Goal: Information Seeking & Learning: Learn about a topic

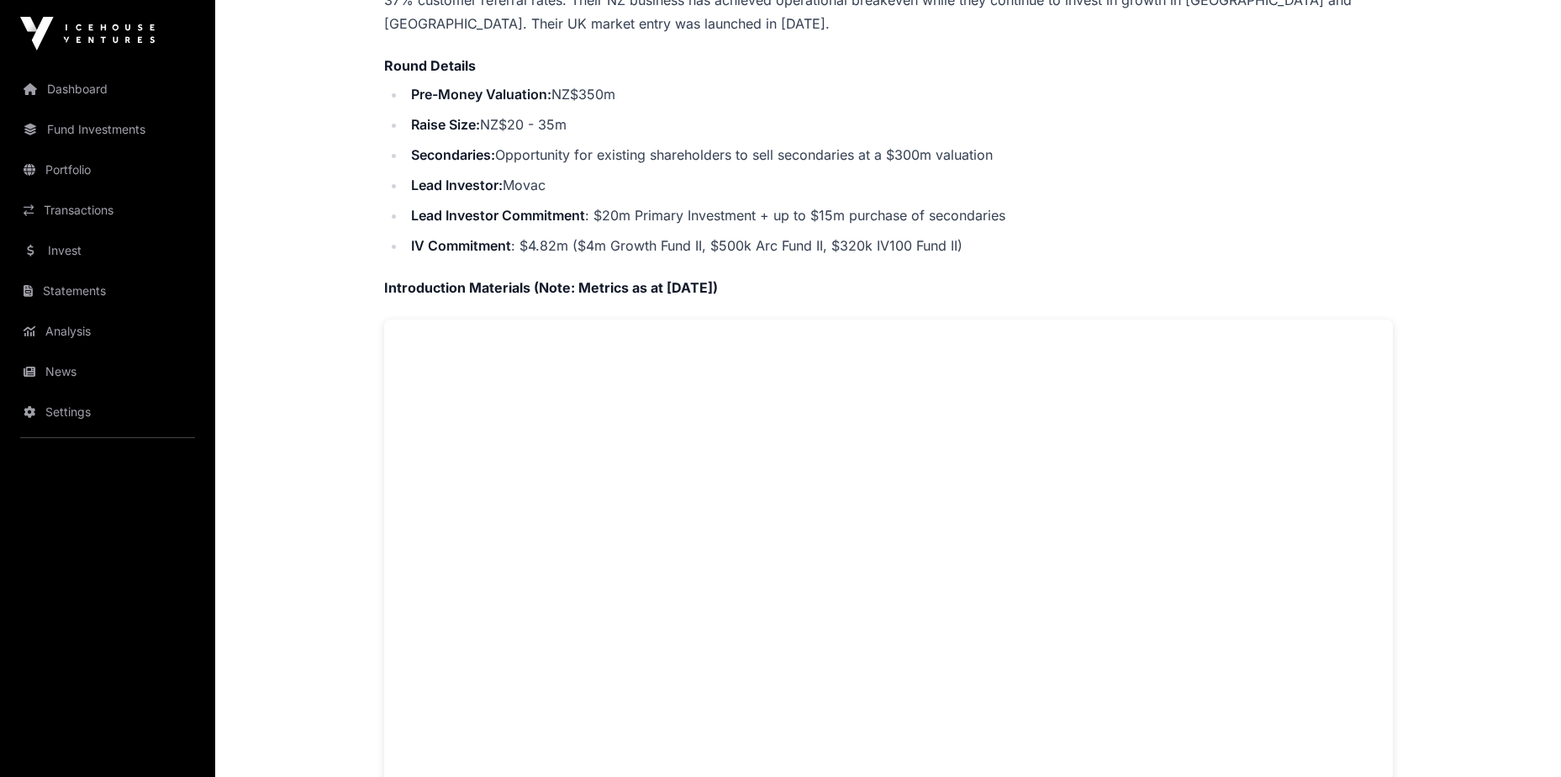
scroll to position [588, 0]
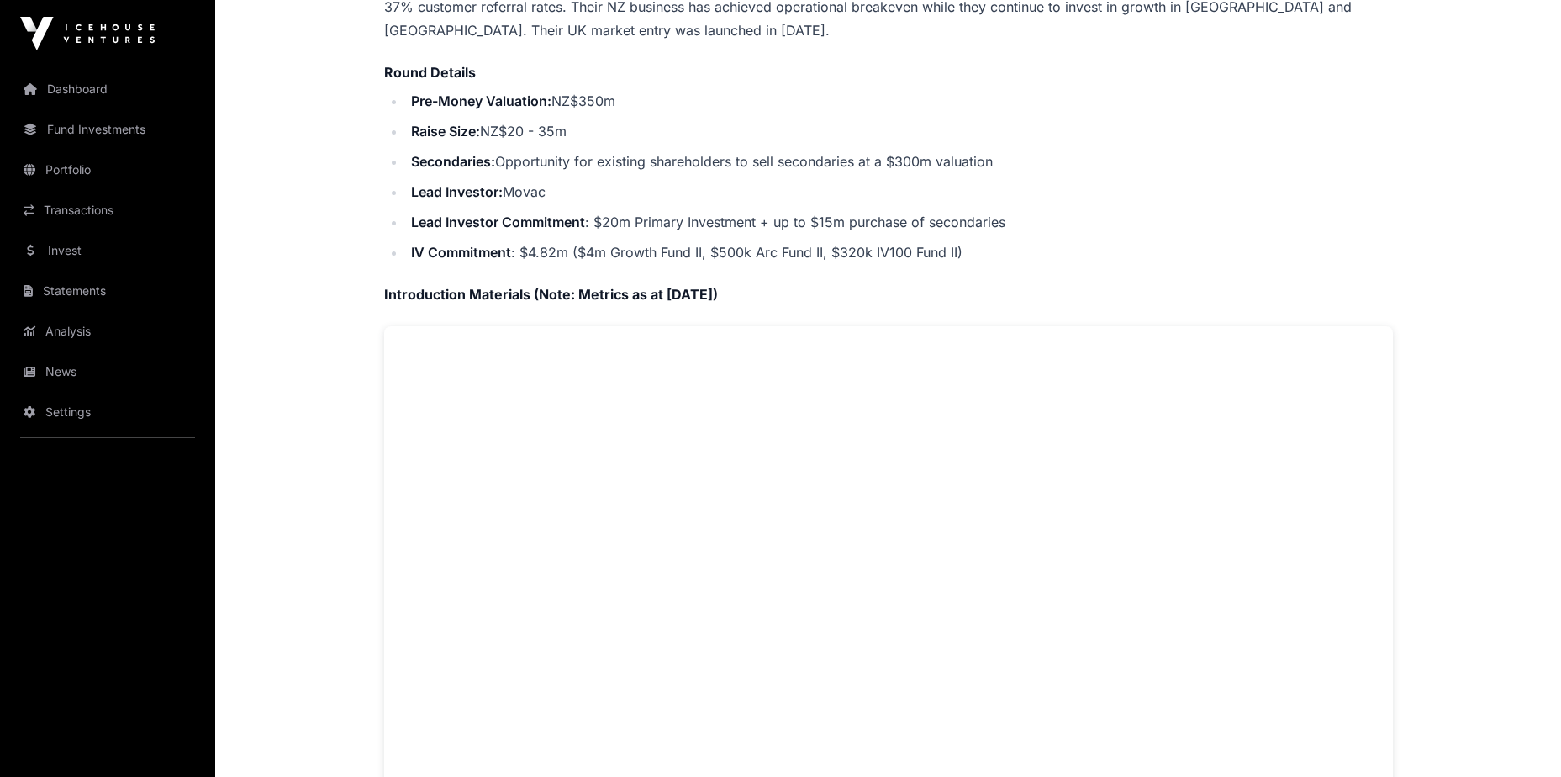
drag, startPoint x: 731, startPoint y: 285, endPoint x: 408, endPoint y: 65, distance: 390.7
click at [407, 64] on div "Company Overview Hnry is a tax administration platform for sole traders in [GEO…" at bounding box center [888, 366] width 1009 height 1053
drag, startPoint x: 408, startPoint y: 65, endPoint x: 557, endPoint y: 171, distance: 183.1
click at [556, 171] on ul "Pre-Money Valuation: NZ$350m Raise Size: NZ$20 - 35m Secondaries: Opportunity f…" at bounding box center [888, 176] width 1009 height 175
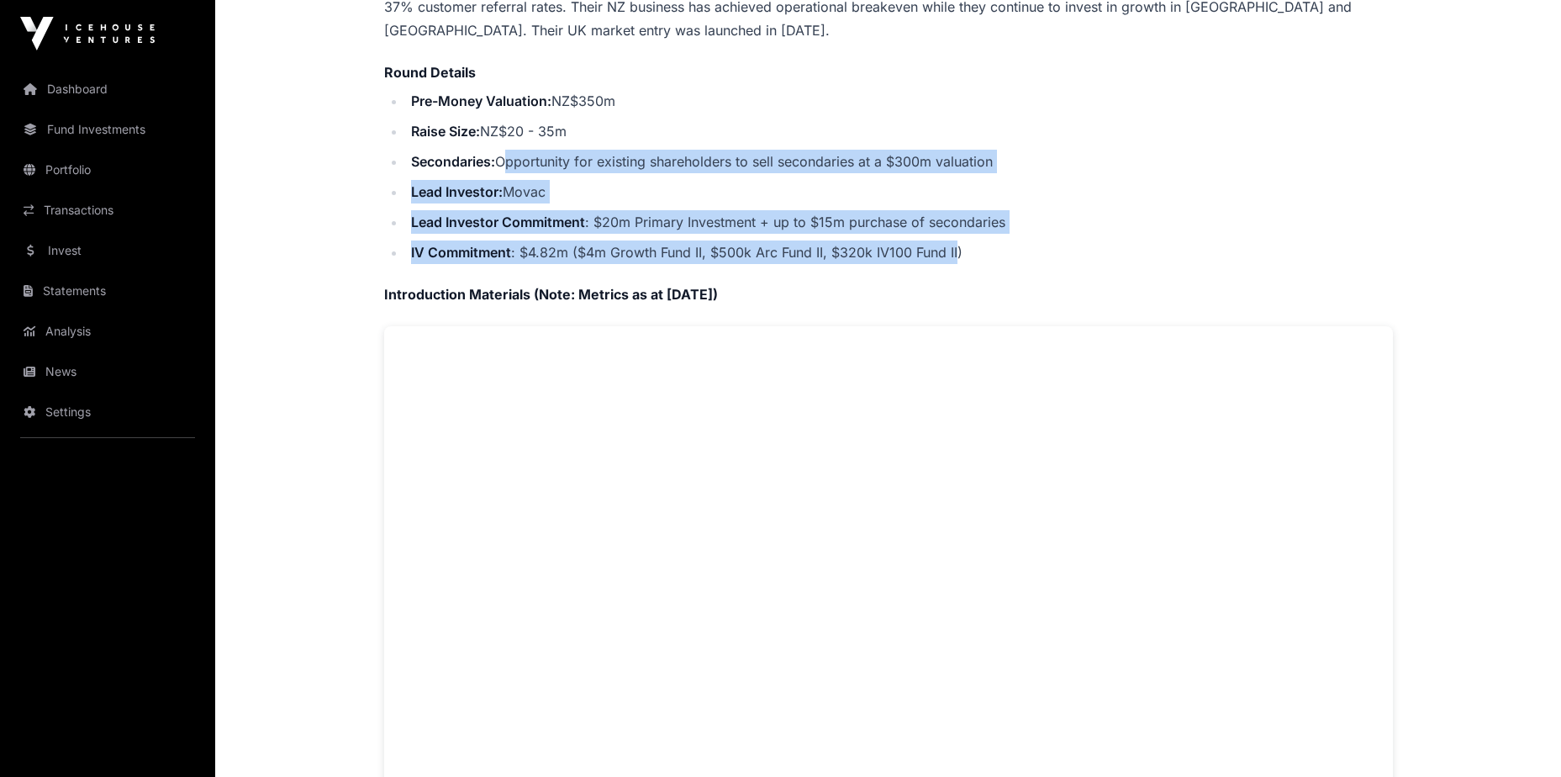
drag, startPoint x: 511, startPoint y: 152, endPoint x: 957, endPoint y: 249, distance: 456.6
click at [957, 249] on ul "Pre-Money Valuation: NZ$350m Raise Size: NZ$20 - 35m Secondaries: Opportunity f…" at bounding box center [888, 176] width 1009 height 175
drag, startPoint x: 957, startPoint y: 249, endPoint x: 933, endPoint y: 256, distance: 25.5
click at [933, 256] on li "IV Commitment : $4.82m ($4m Growth Fund II, $500k Arc Fund II, $320k IV100 Fund…" at bounding box center [899, 252] width 987 height 24
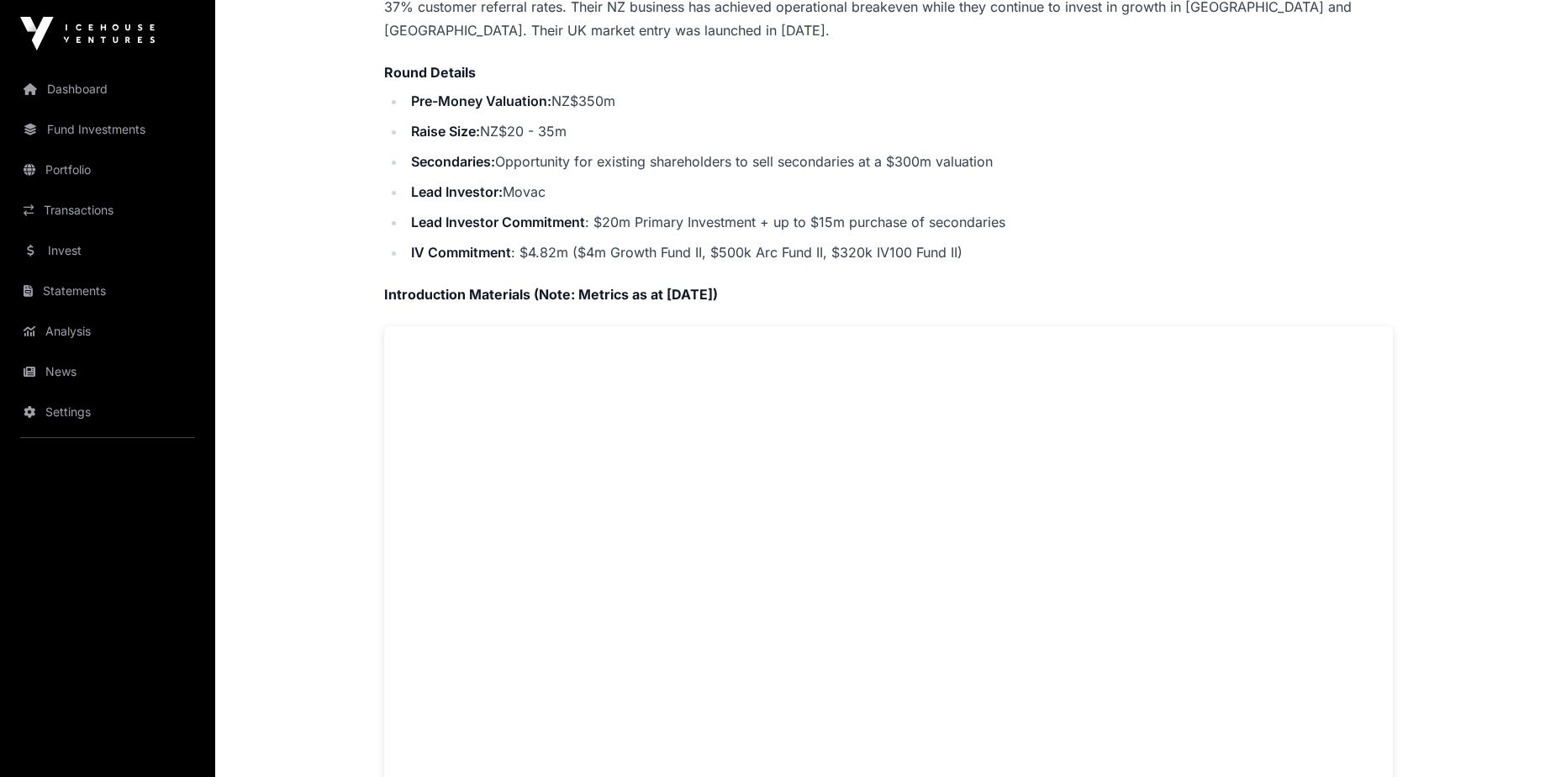
click at [528, 187] on li "Lead Investor: Movac" at bounding box center [899, 192] width 987 height 24
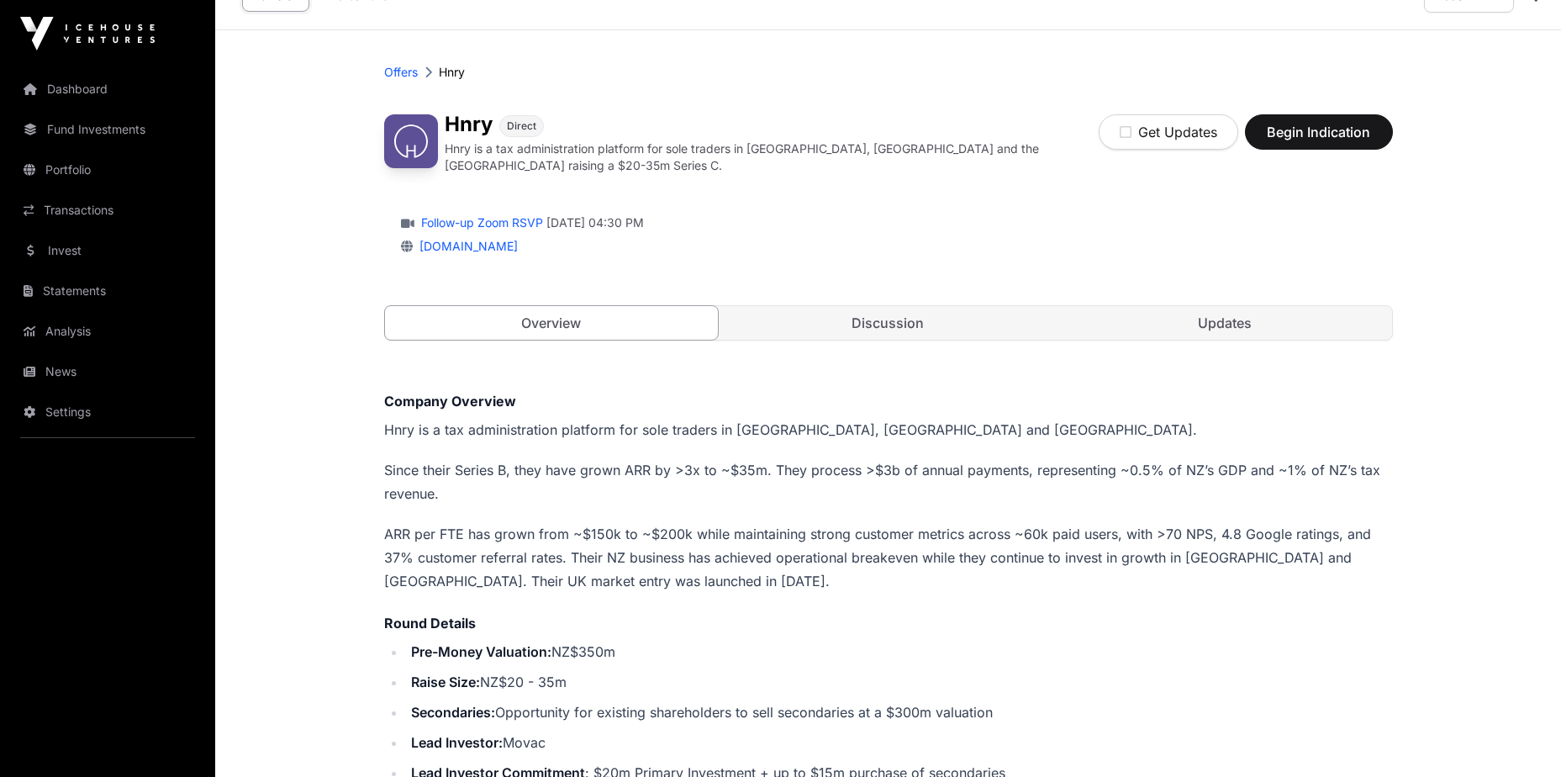
scroll to position [0, 0]
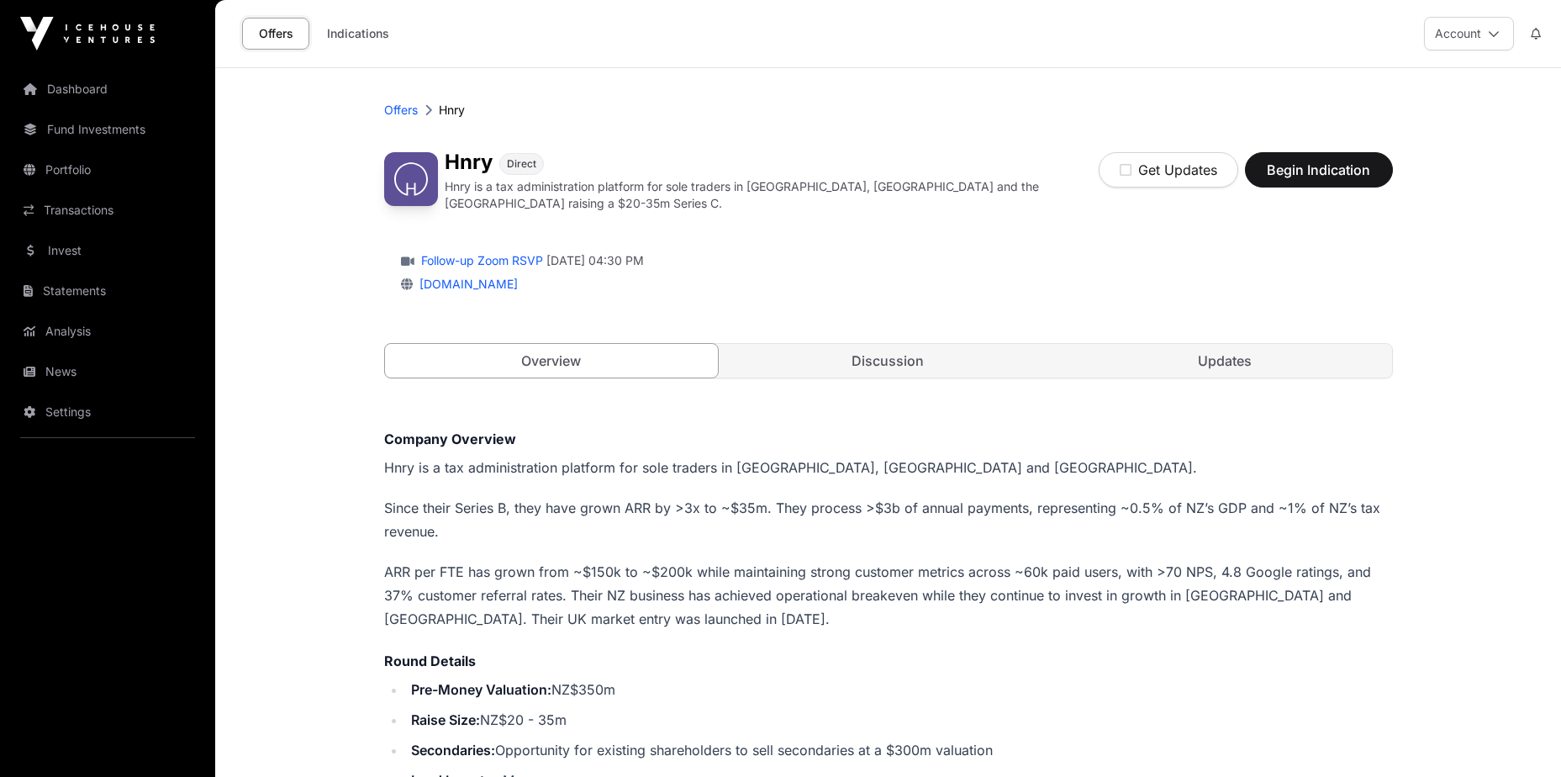
click at [839, 344] on link "Discussion" at bounding box center [888, 361] width 334 height 34
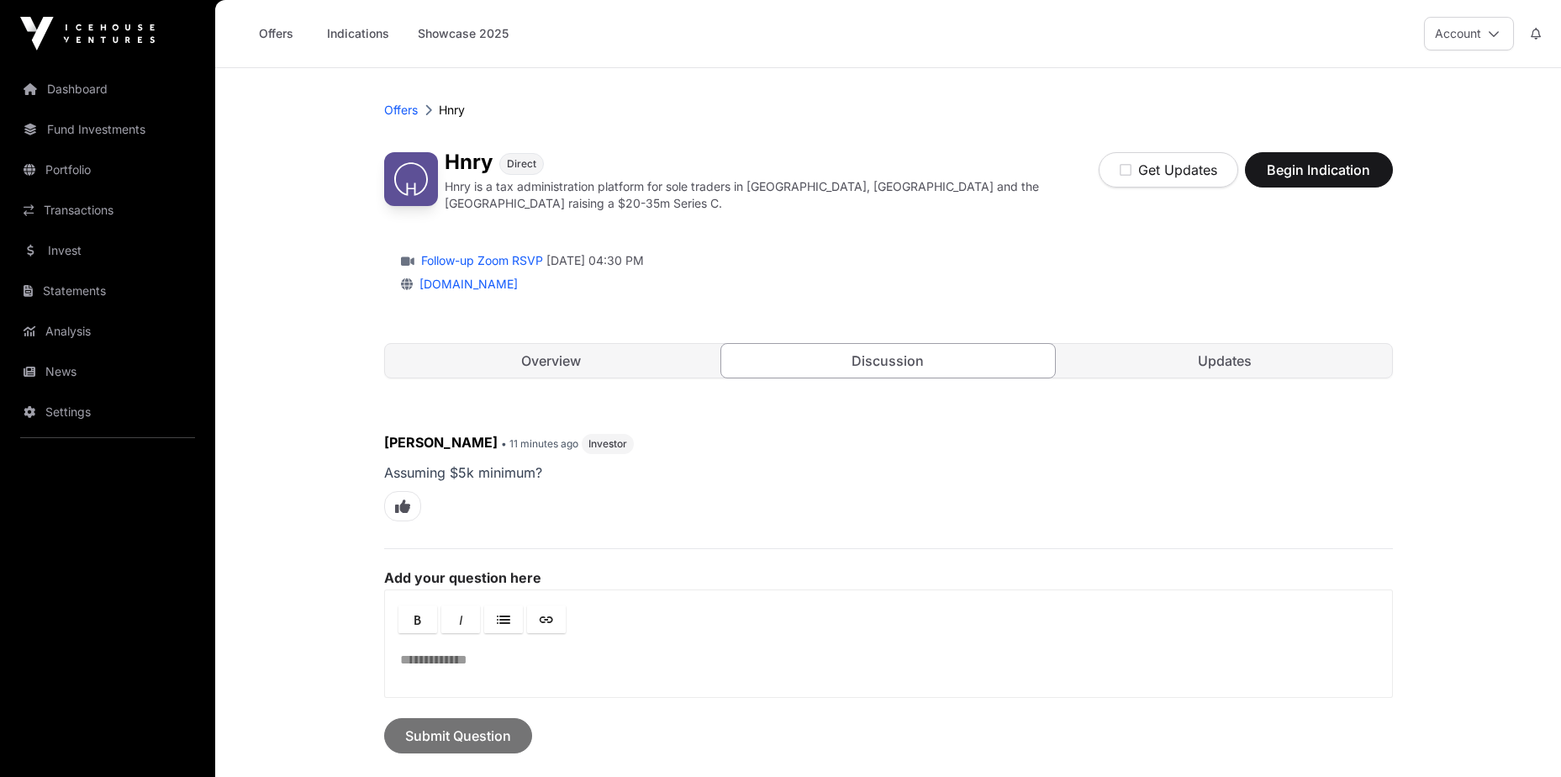
click at [1233, 363] on link "Updates" at bounding box center [1225, 361] width 334 height 34
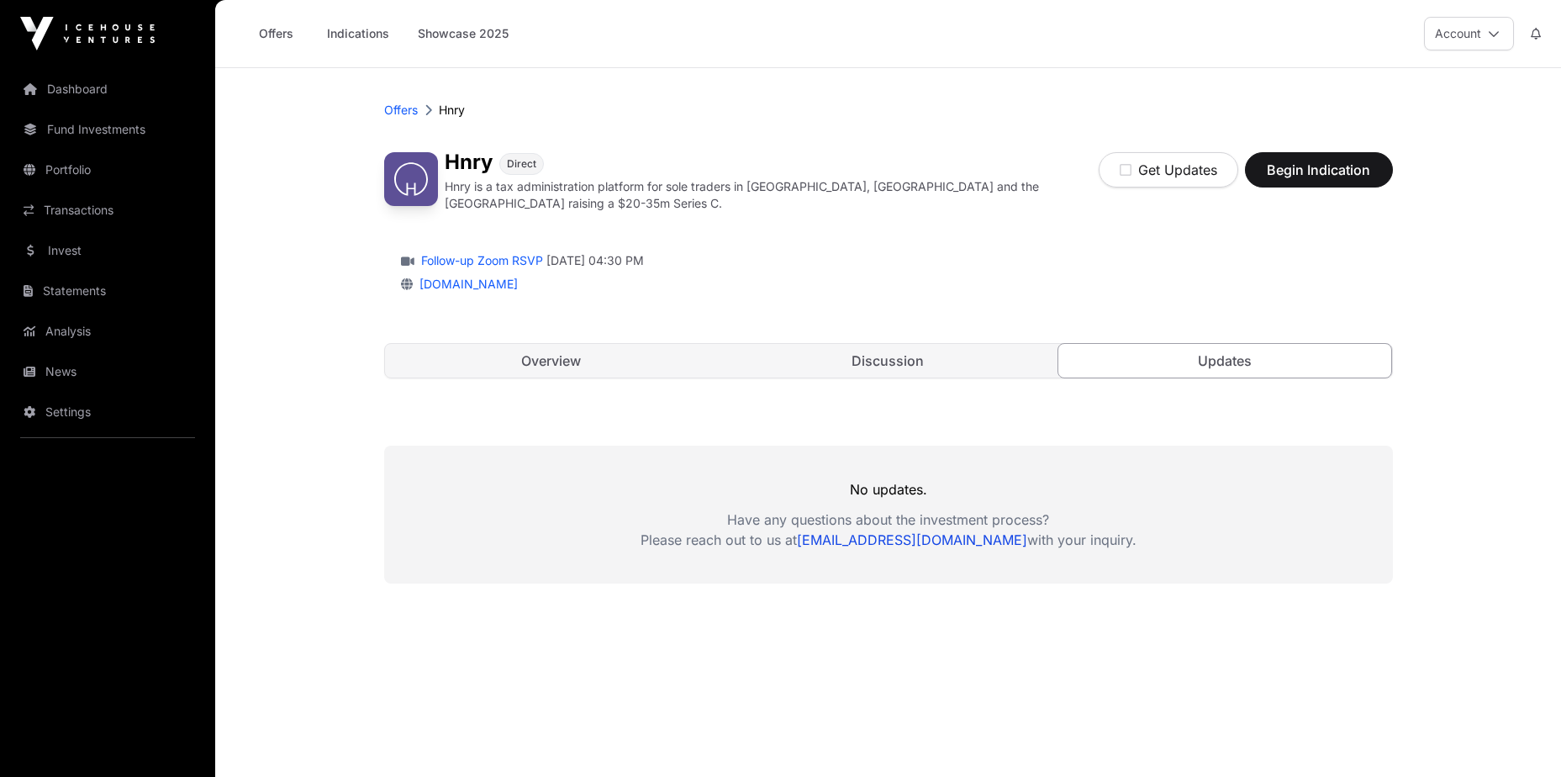
click at [634, 361] on link "Overview" at bounding box center [552, 361] width 334 height 34
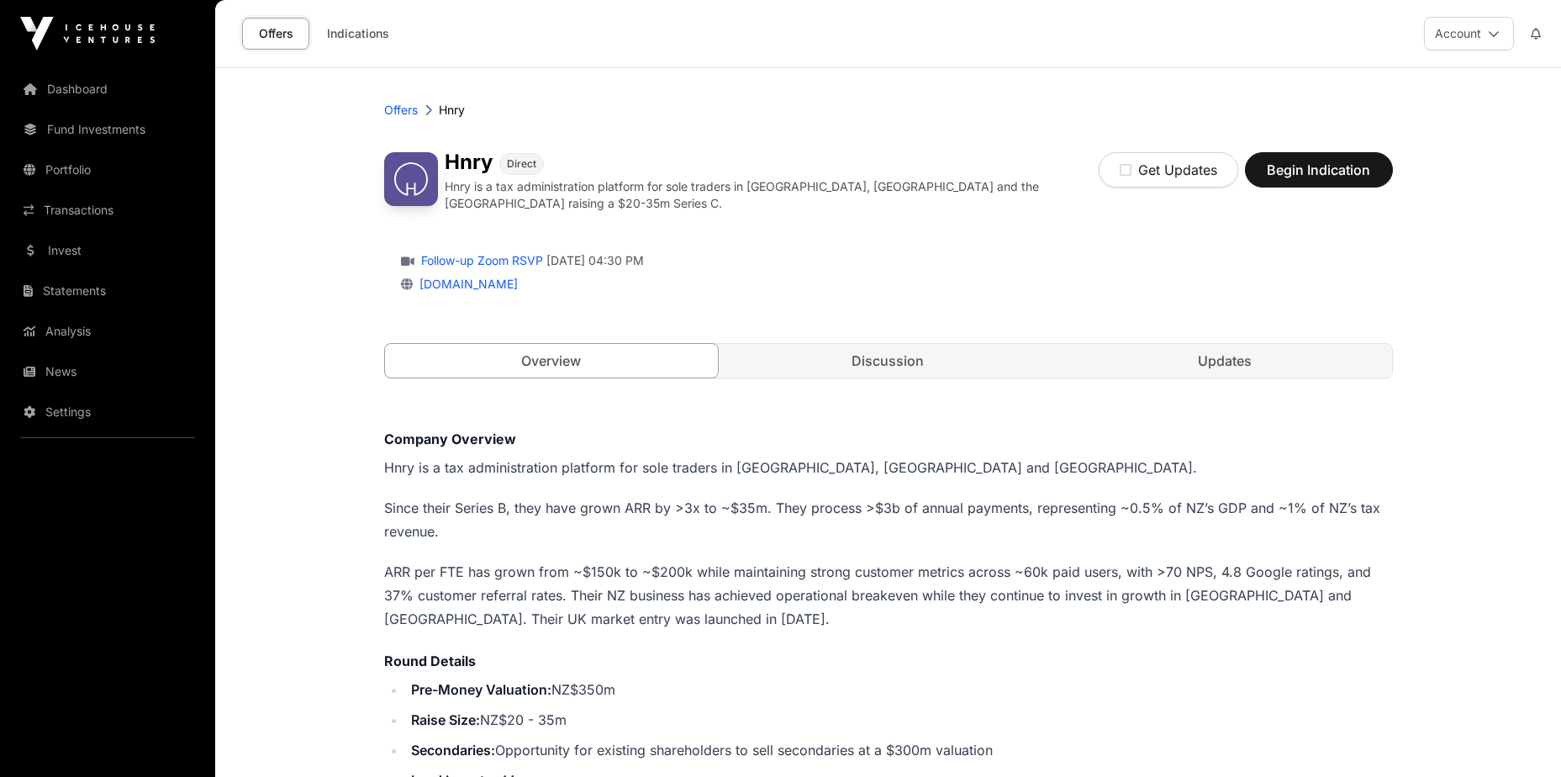
click at [630, 361] on link "Overview" at bounding box center [551, 360] width 335 height 35
click at [62, 165] on link "Portfolio" at bounding box center [107, 169] width 188 height 37
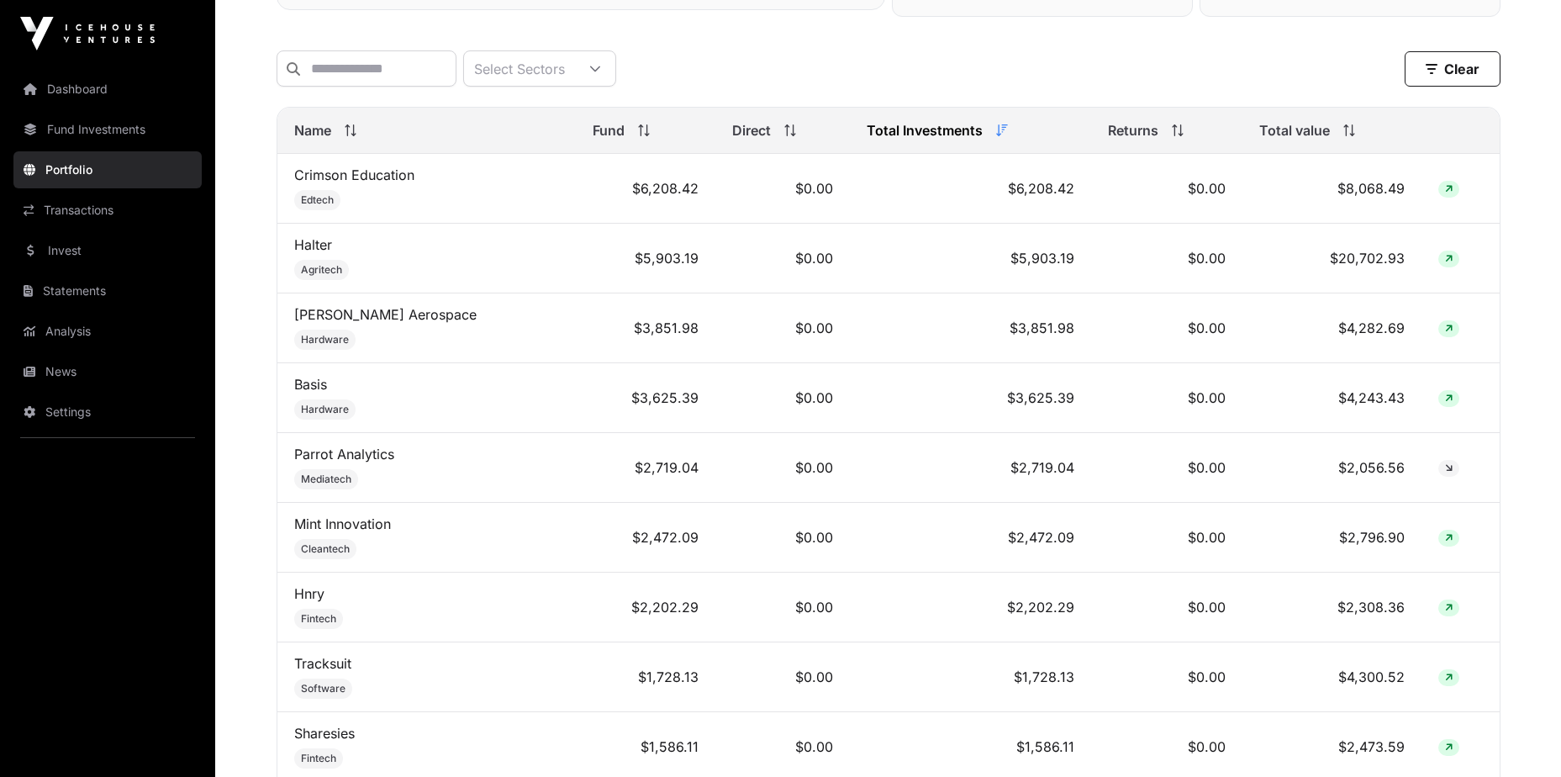
scroll to position [672, 0]
click at [311, 601] on link "Hnry" at bounding box center [309, 592] width 30 height 17
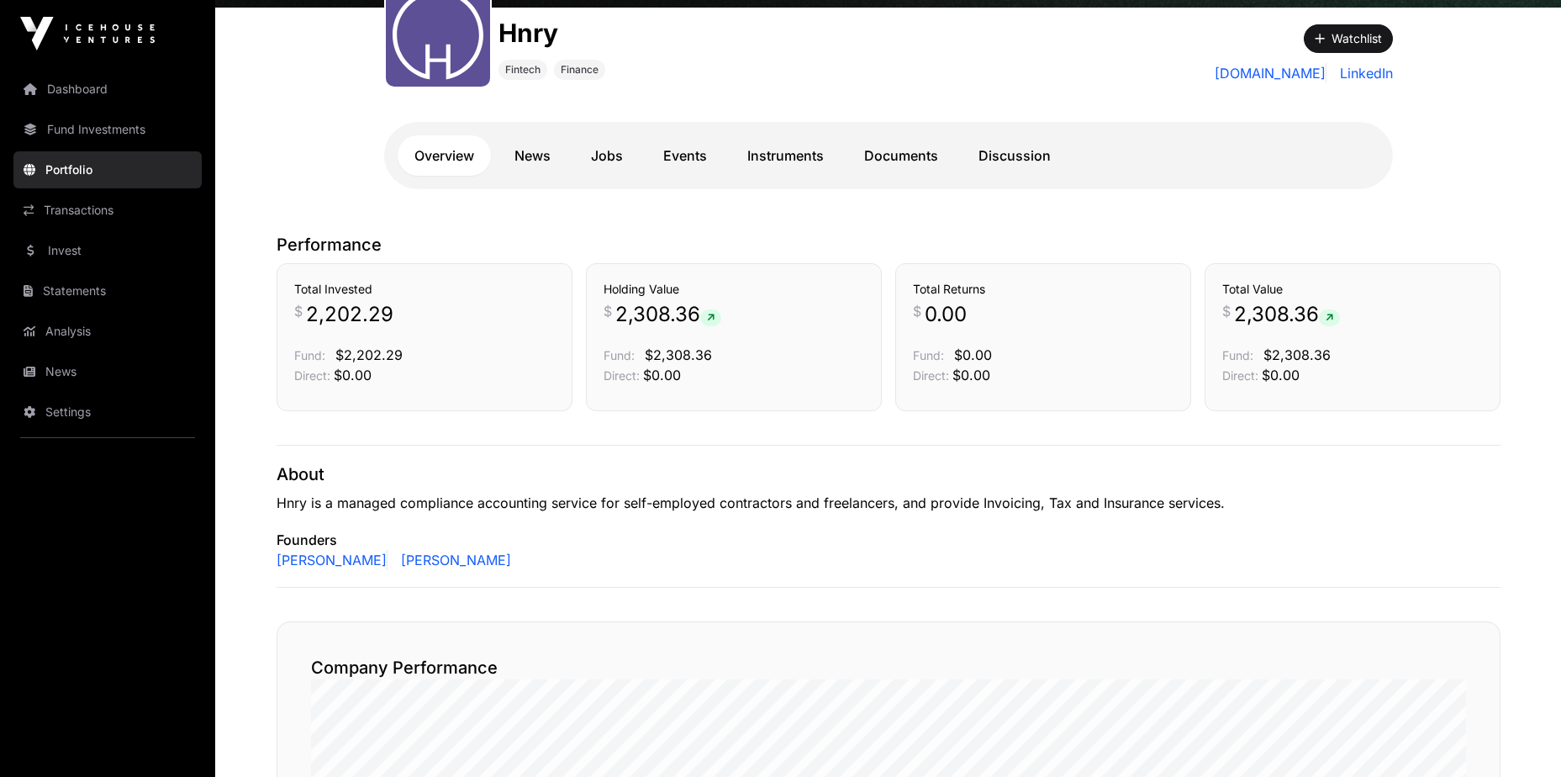
scroll to position [168, 0]
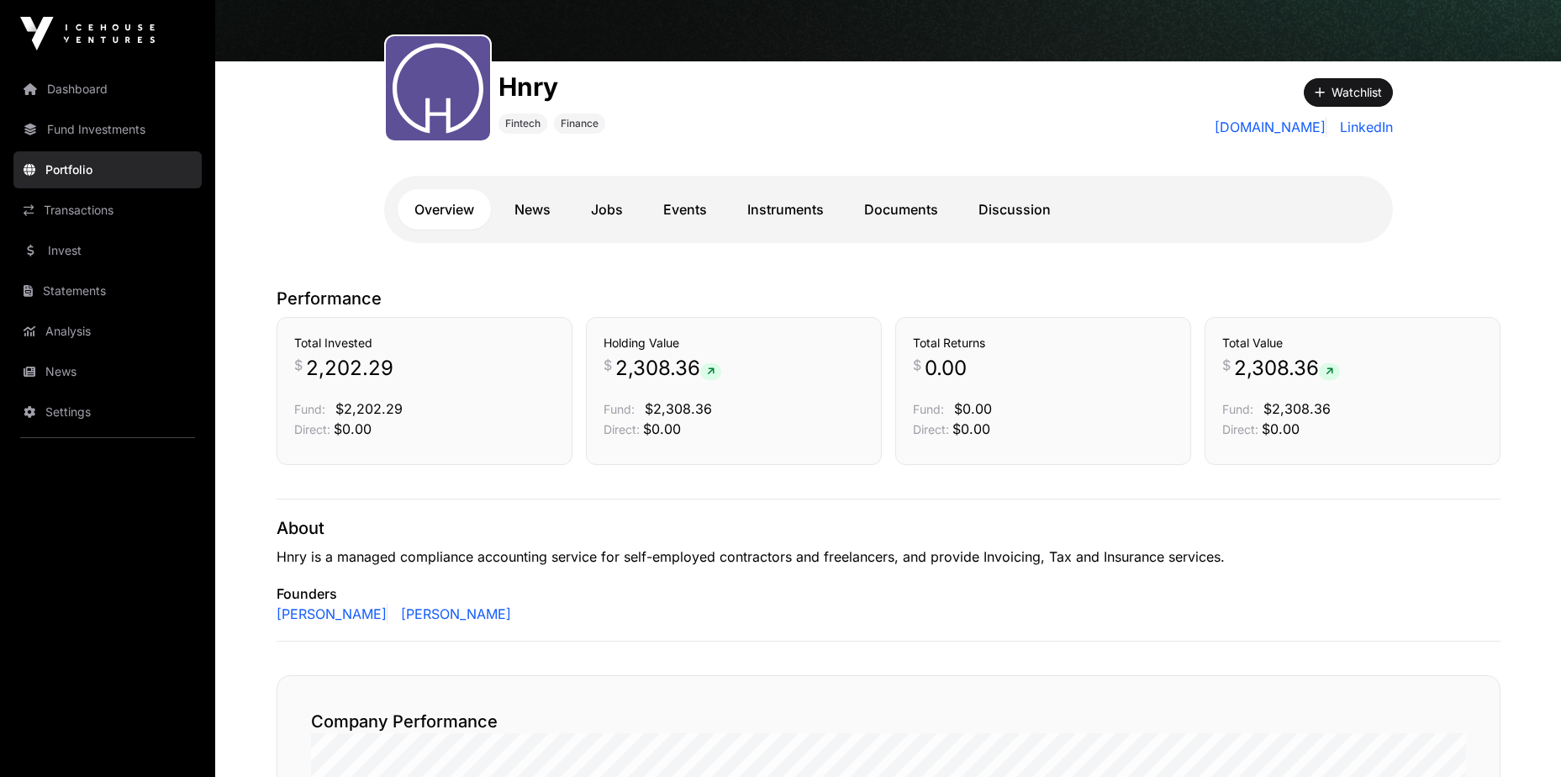
click at [514, 206] on link "News" at bounding box center [533, 209] width 70 height 40
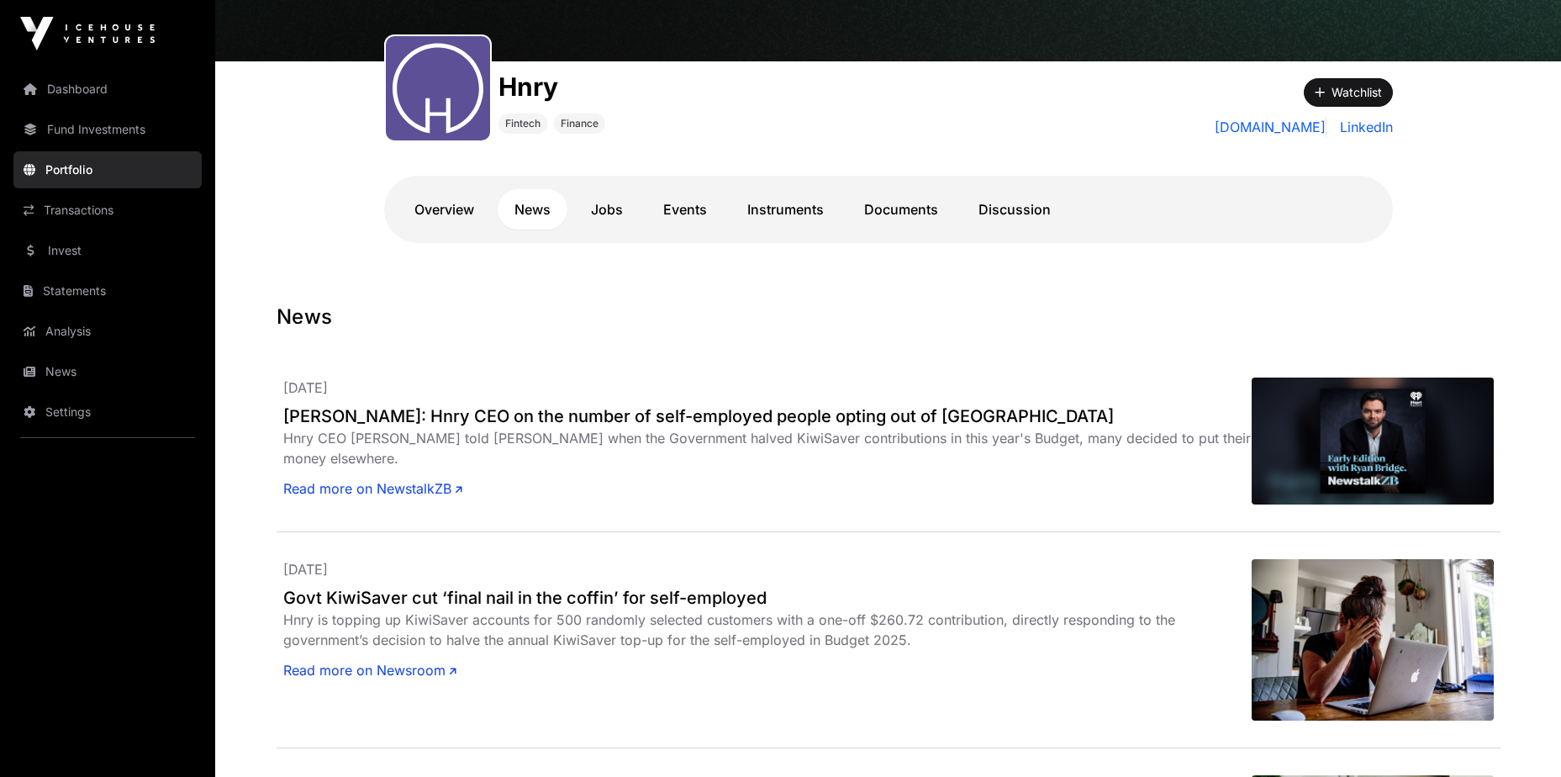
click at [593, 214] on link "Jobs" at bounding box center [607, 209] width 66 height 40
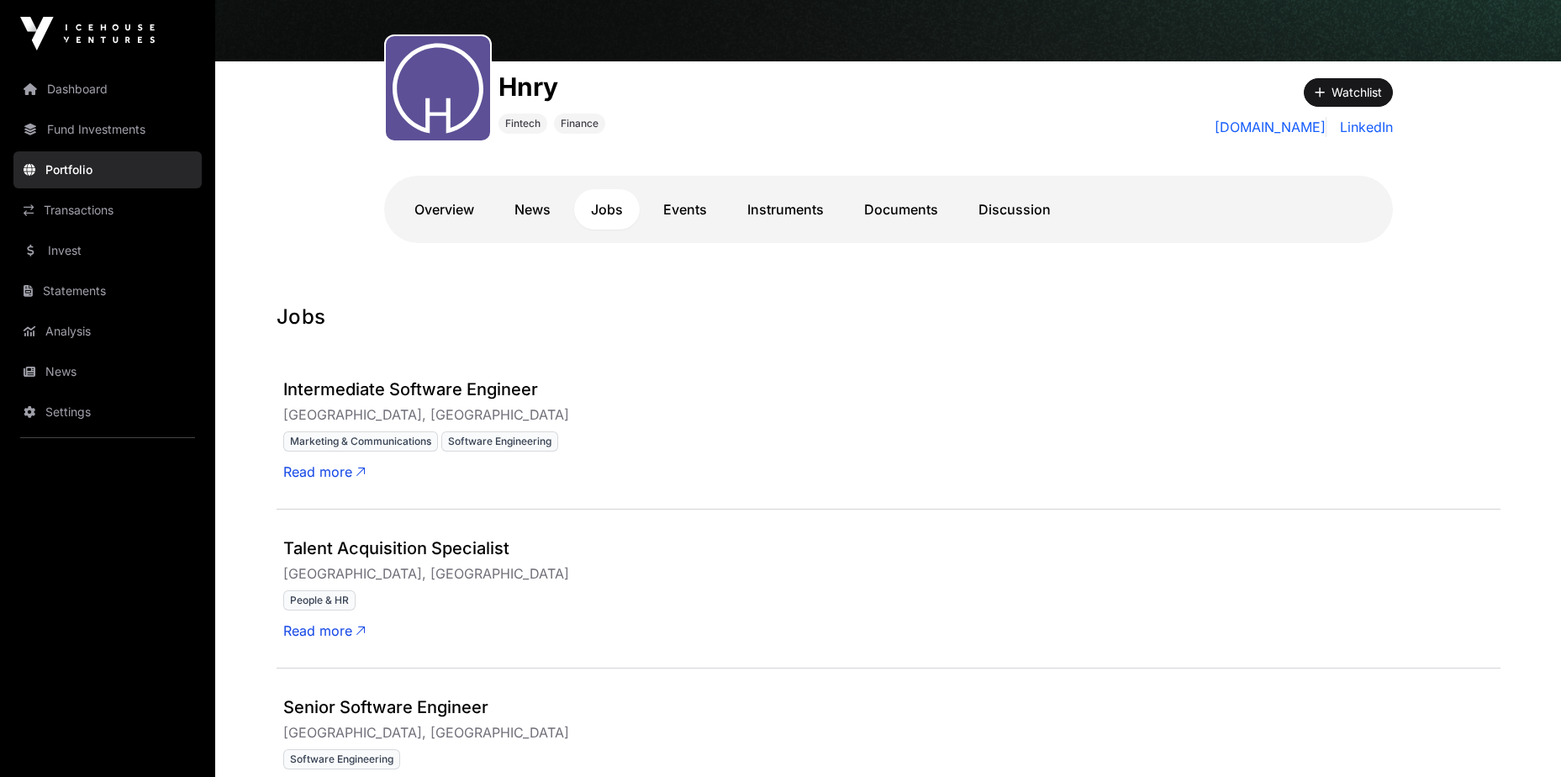
click at [903, 215] on link "Documents" at bounding box center [901, 209] width 108 height 40
